Goal: Use online tool/utility: Utilize a website feature to perform a specific function

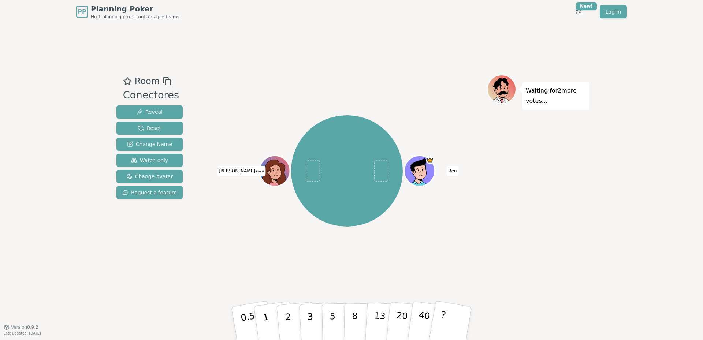
click at [35, 175] on div "PP Planning Poker No.1 planning poker tool for agile teams Toggle theme New! Lo…" at bounding box center [351, 170] width 703 height 340
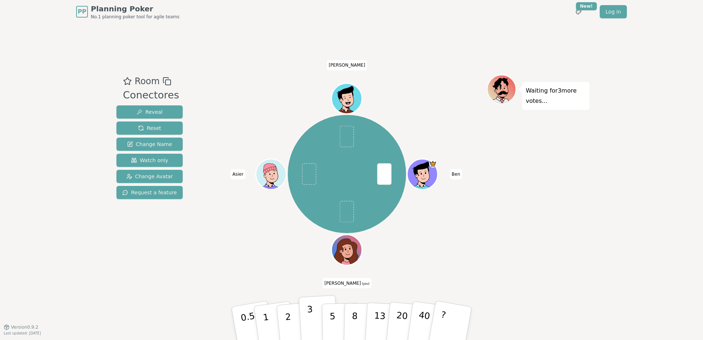
click at [311, 313] on p "3" at bounding box center [311, 324] width 8 height 40
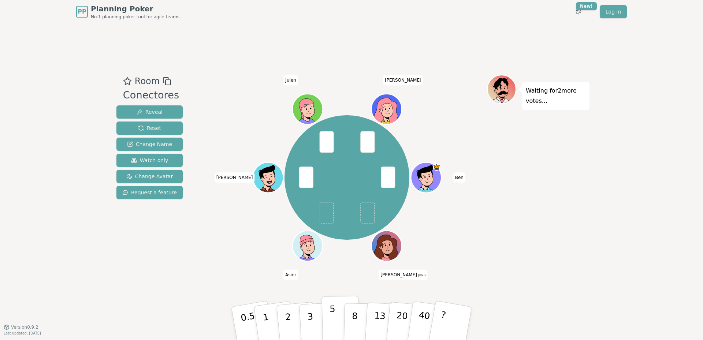
click at [332, 320] on p "5" at bounding box center [332, 324] width 6 height 40
click at [294, 324] on button "2" at bounding box center [297, 324] width 42 height 58
click at [309, 304] on p "3" at bounding box center [311, 324] width 8 height 40
click at [326, 297] on button "3" at bounding box center [319, 323] width 40 height 57
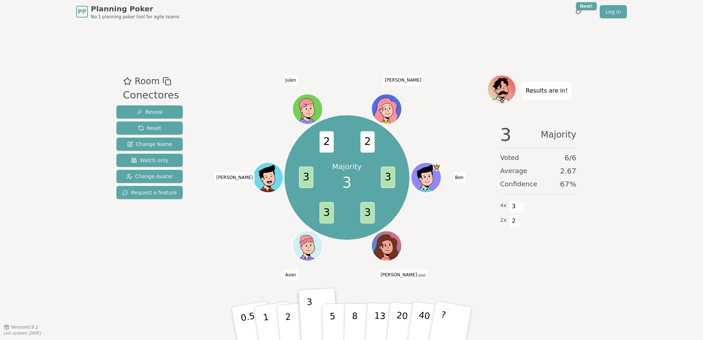
click at [645, 235] on div "PP Planning Poker No.1 planning poker tool for agile teams Toggle theme New! Lo…" at bounding box center [351, 170] width 703 height 340
click at [33, 200] on div "PP Planning Poker No.1 planning poker tool for agile teams Toggle theme New! Lo…" at bounding box center [351, 170] width 703 height 340
click at [128, 128] on button "Reset" at bounding box center [149, 128] width 66 height 13
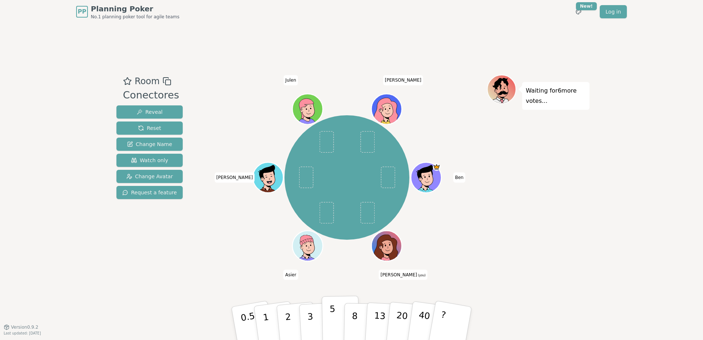
click at [325, 316] on button "5" at bounding box center [341, 324] width 38 height 56
click at [22, 98] on div "PP Planning Poker No.1 planning poker tool for agile teams Toggle theme New! Lo…" at bounding box center [351, 170] width 703 height 340
click at [649, 187] on div "PP Planning Poker No.1 planning poker tool for agile teams Toggle theme New! Lo…" at bounding box center [351, 170] width 703 height 340
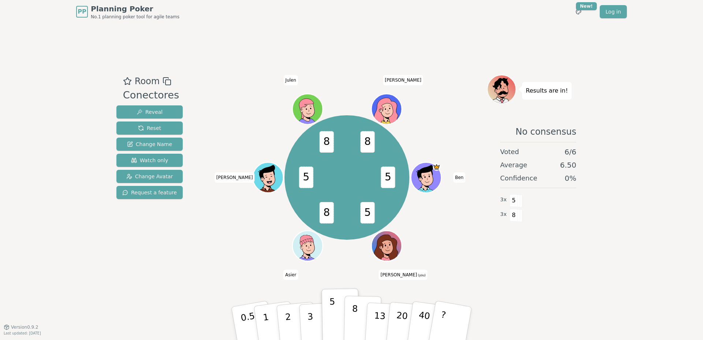
click at [352, 320] on p "8" at bounding box center [354, 323] width 6 height 40
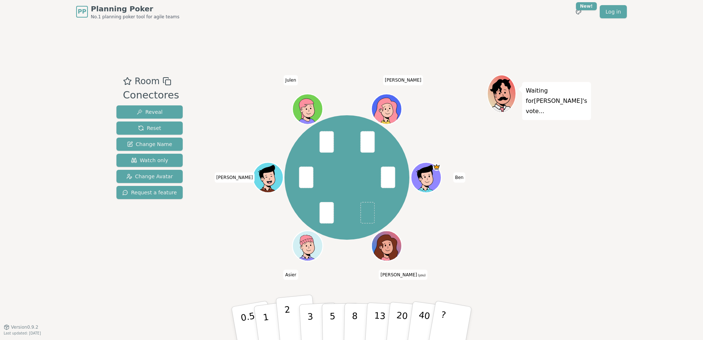
click at [294, 317] on button "2" at bounding box center [297, 324] width 42 height 58
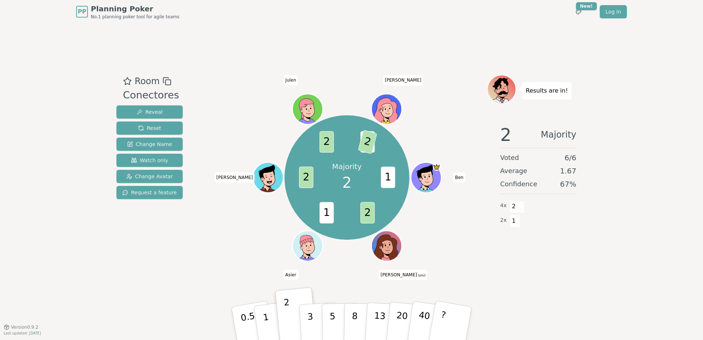
click at [41, 79] on div "PP Planning Poker No.1 planning poker tool for agile teams Toggle theme New! Lo…" at bounding box center [351, 170] width 703 height 340
